Goal: Task Accomplishment & Management: Use online tool/utility

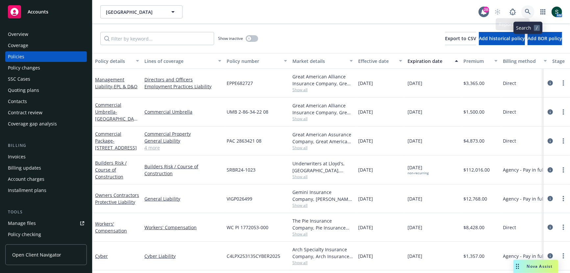
click at [532, 11] on link at bounding box center [527, 11] width 13 height 13
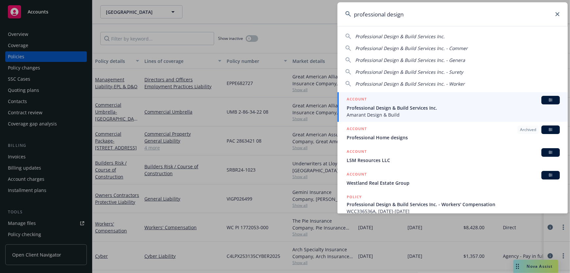
type input "professional design"
click at [397, 114] on span "Amarant Design & Build" at bounding box center [453, 114] width 213 height 7
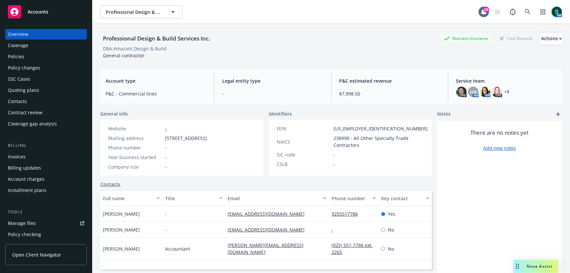
click at [36, 57] on div "Policies" at bounding box center [46, 56] width 76 height 11
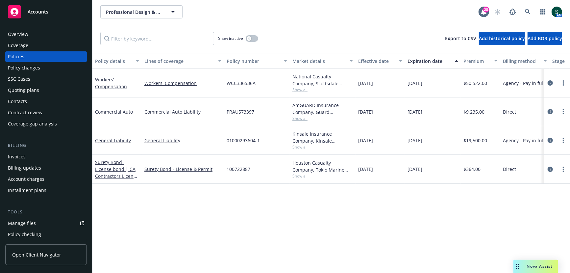
click at [3, 138] on div "Overview Coverage Policies Policy changes SSC Cases Quoting plans Contacts Cont…" at bounding box center [46, 147] width 92 height 252
click at [254, 37] on button "button" at bounding box center [252, 38] width 12 height 7
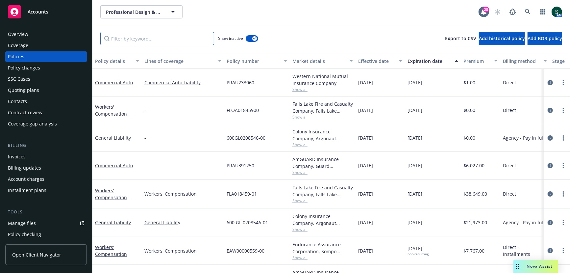
click at [154, 39] on input "Filter by keyword..." at bounding box center [157, 38] width 114 height 13
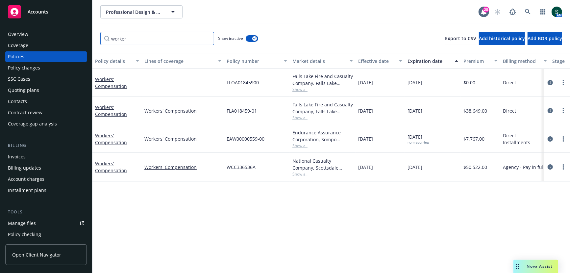
type input "worker"
click at [111, 167] on link "Workers' Compensation" at bounding box center [111, 166] width 32 height 13
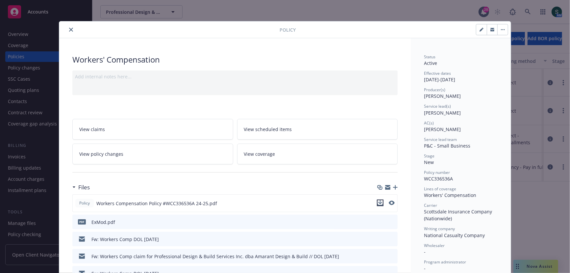
click at [382, 202] on icon "download file" at bounding box center [380, 202] width 5 height 5
click at [530, 197] on div "Policy Workers' Compensation Add internal notes here... View claims View schedu…" at bounding box center [285, 136] width 570 height 273
click at [71, 26] on button "close" at bounding box center [71, 30] width 8 height 8
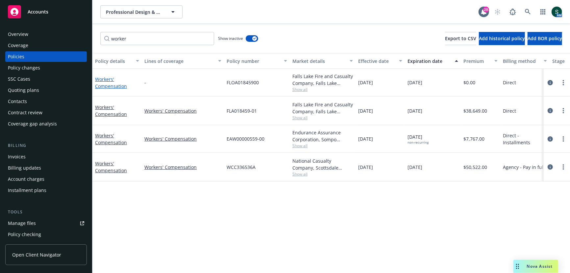
click at [105, 83] on link "Workers' Compensation" at bounding box center [111, 82] width 32 height 13
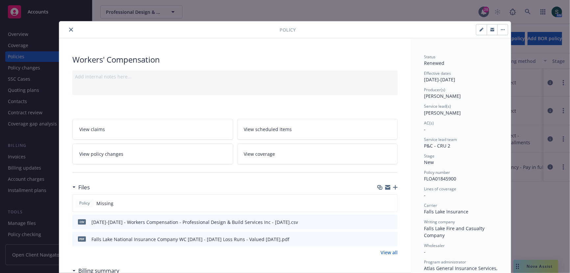
scroll to position [66, 0]
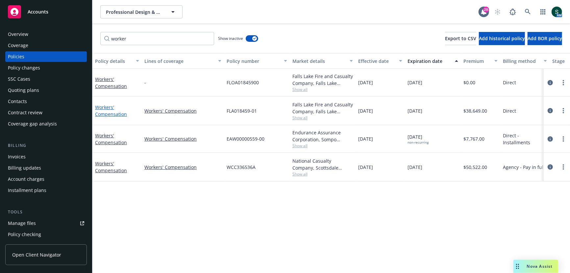
click at [107, 107] on link "Workers' Compensation" at bounding box center [111, 110] width 32 height 13
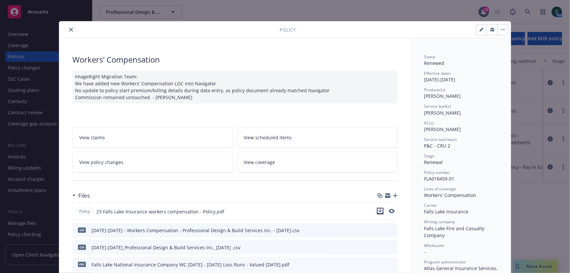
click at [380, 208] on icon "download file" at bounding box center [380, 210] width 5 height 5
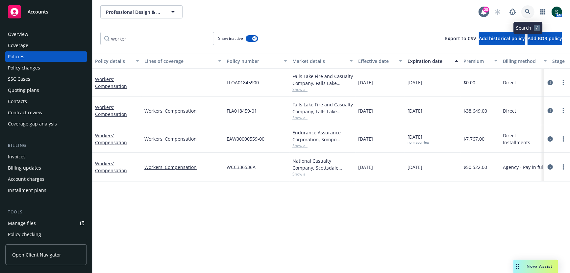
click at [531, 6] on link at bounding box center [527, 11] width 13 height 13
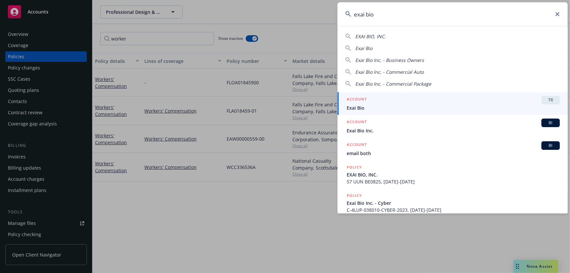
type input "exai bio"
click at [365, 107] on span "Exai Bio" at bounding box center [453, 107] width 213 height 7
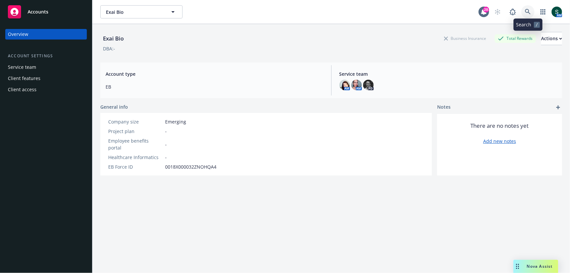
click at [529, 12] on icon at bounding box center [528, 12] width 6 height 6
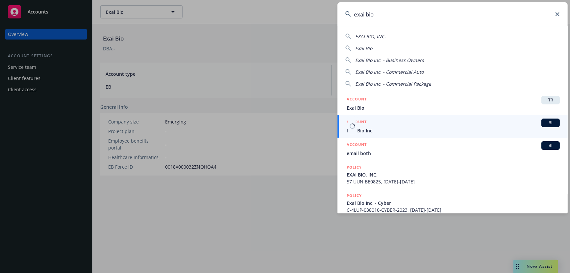
type input "exai bio"
click at [394, 129] on span "Exai Bio Inc." at bounding box center [453, 130] width 213 height 7
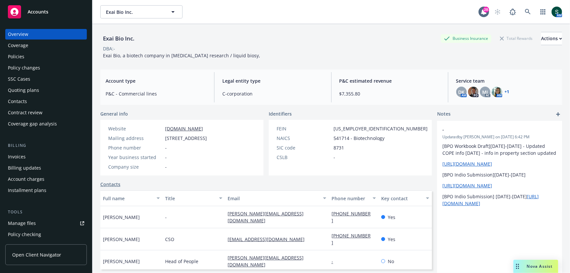
click at [29, 88] on div "Quoting plans" at bounding box center [23, 90] width 31 height 11
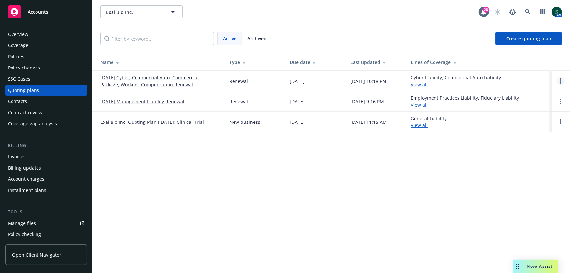
click at [559, 82] on link "Open options" at bounding box center [561, 81] width 8 height 8
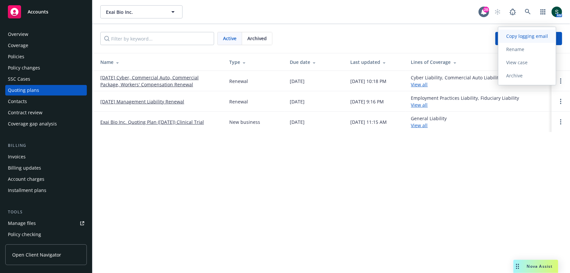
click at [524, 35] on span "Copy logging email" at bounding box center [527, 36] width 58 height 6
